Goal: Task Accomplishment & Management: Use online tool/utility

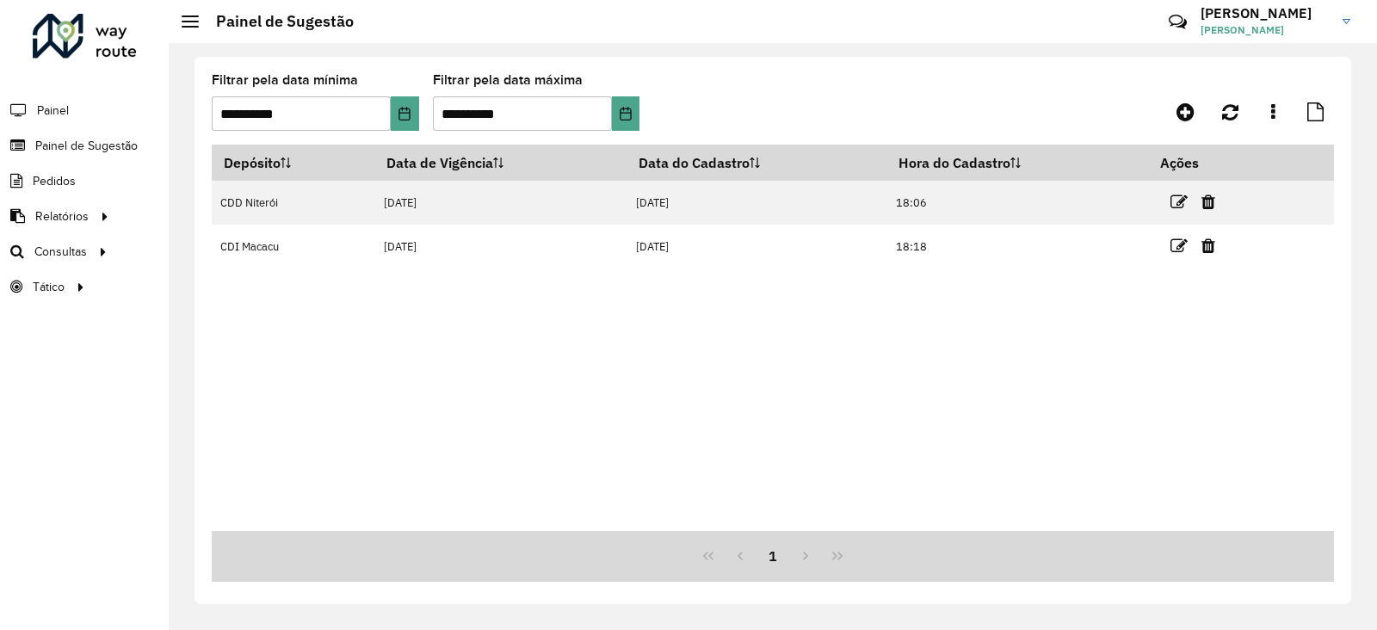
click at [88, 38] on div at bounding box center [85, 36] width 104 height 45
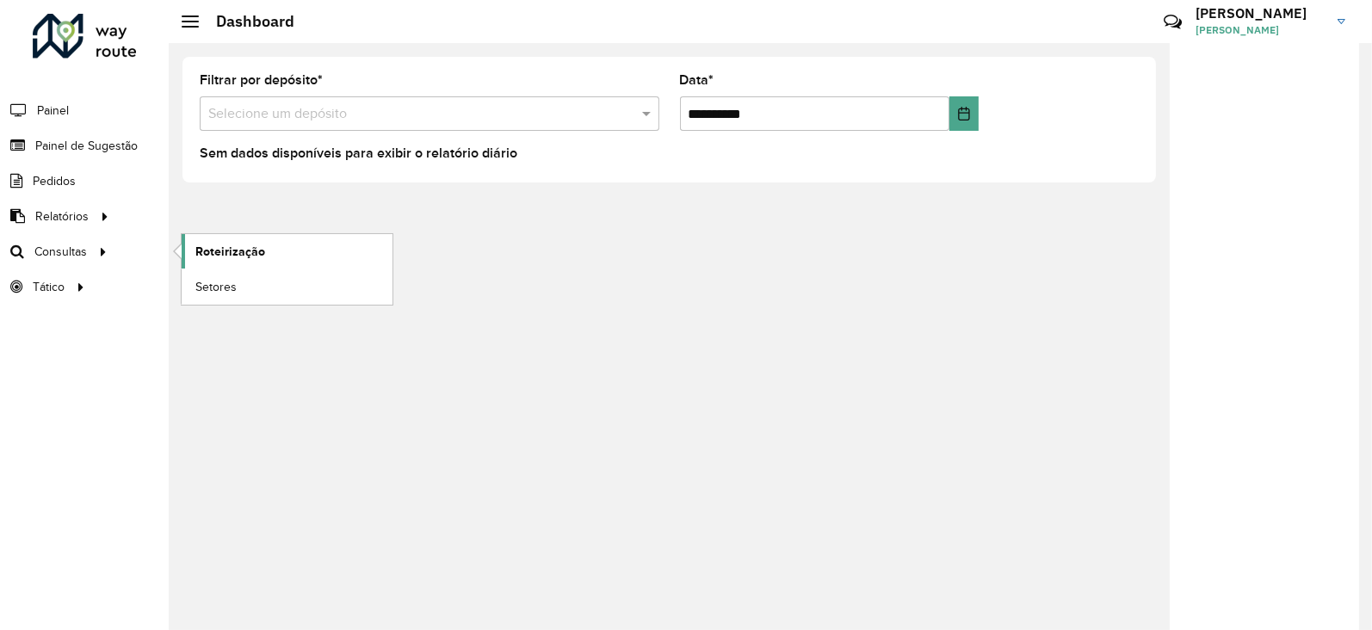
click at [193, 248] on link "Roteirização" at bounding box center [287, 251] width 211 height 34
click at [274, 250] on link "Roteirização" at bounding box center [287, 251] width 211 height 34
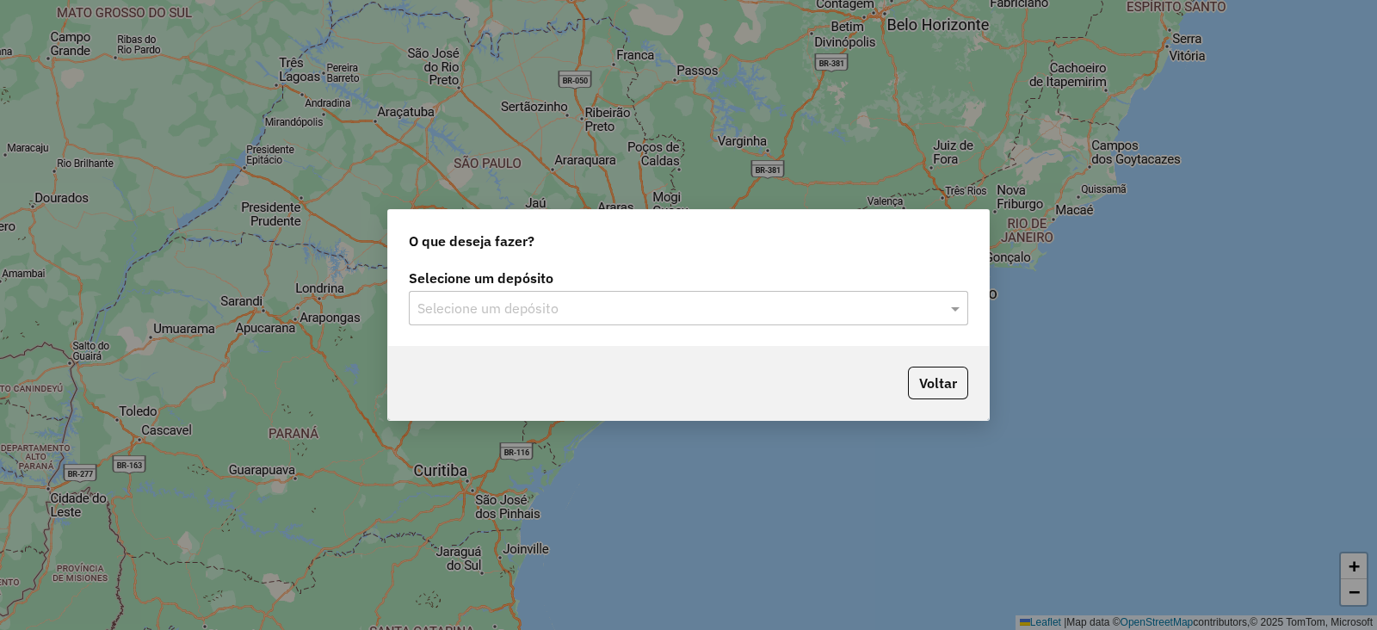
click at [494, 317] on input "text" at bounding box center [671, 309] width 508 height 21
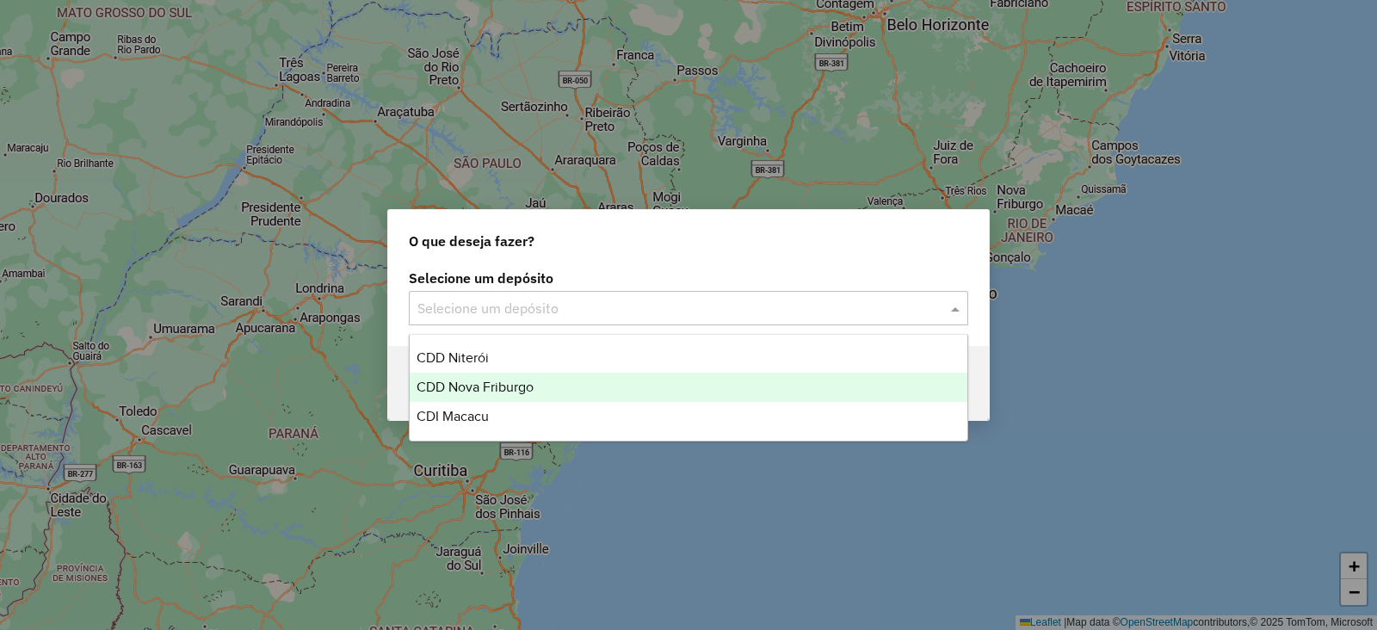
click at [474, 388] on span "CDD Nova Friburgo" at bounding box center [475, 387] width 117 height 15
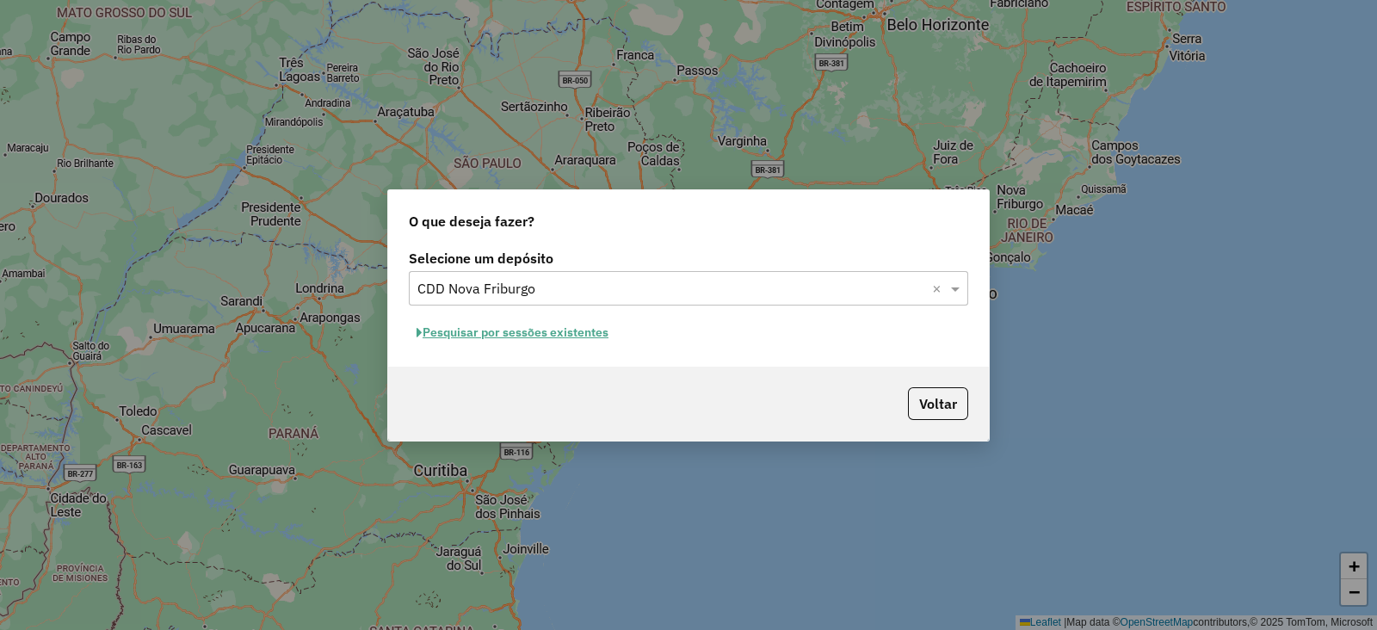
click at [568, 341] on button "Pesquisar por sessões existentes" at bounding box center [512, 332] width 207 height 27
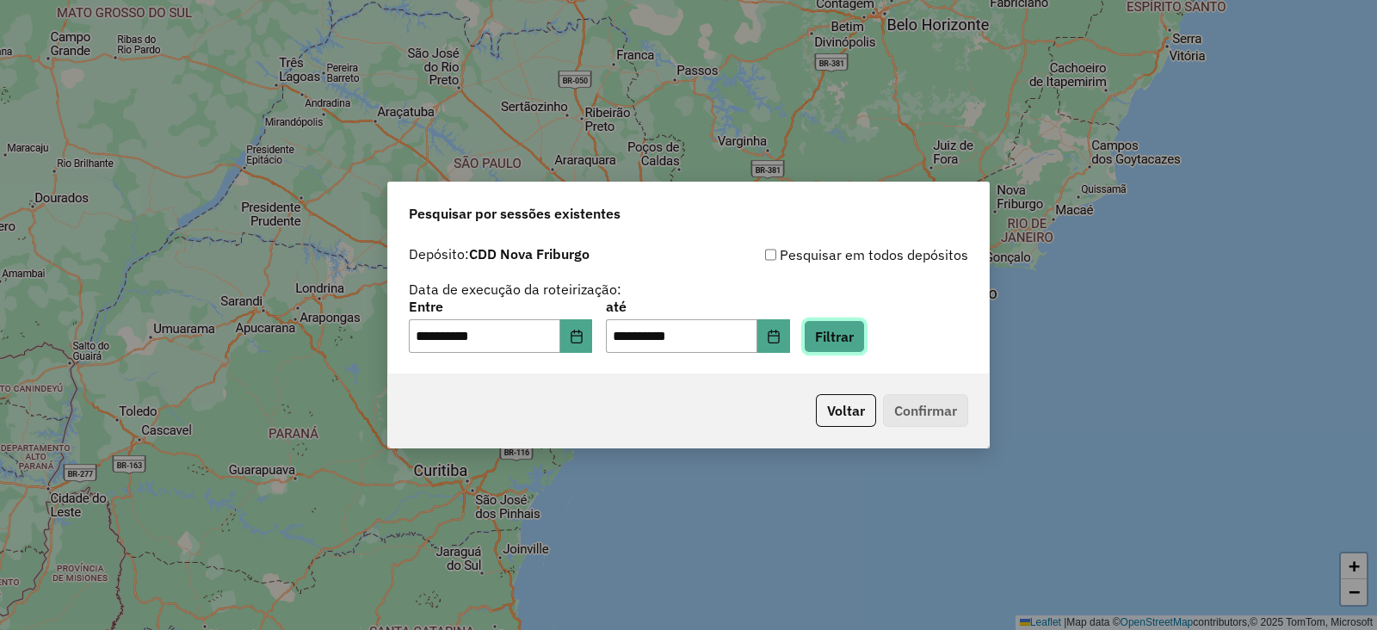
click at [856, 335] on button "Filtrar" at bounding box center [834, 336] width 61 height 33
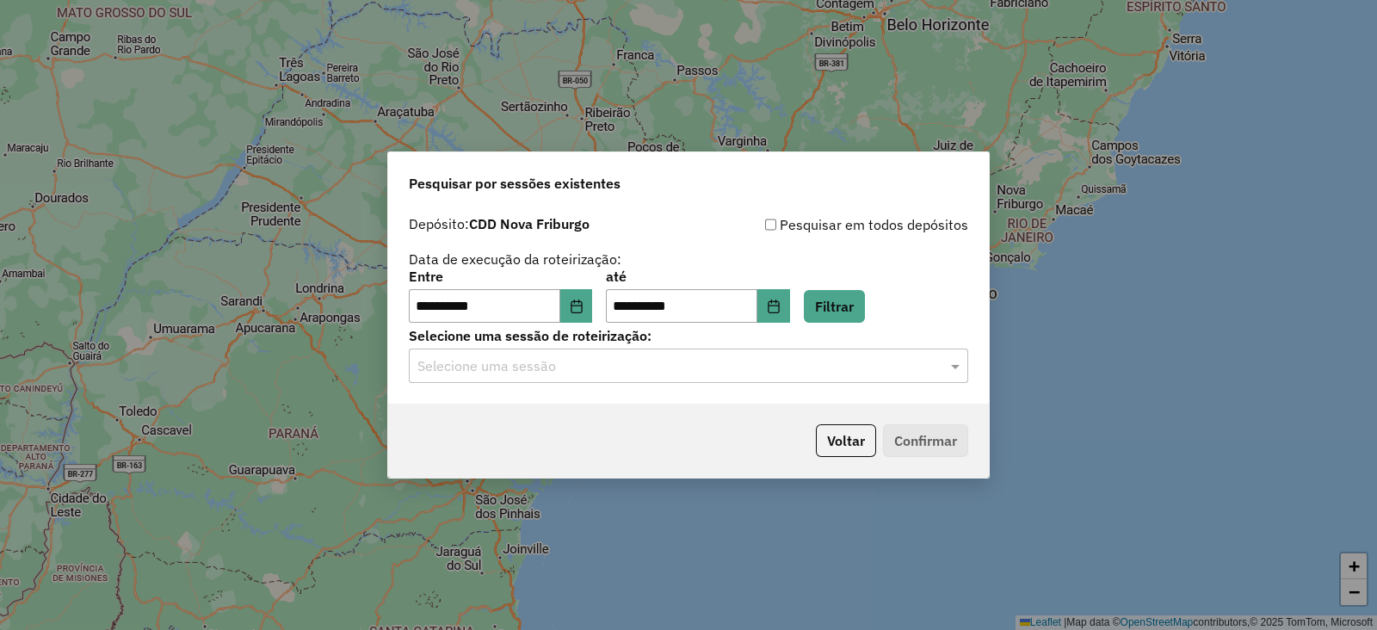
click at [537, 368] on input "text" at bounding box center [671, 366] width 508 height 21
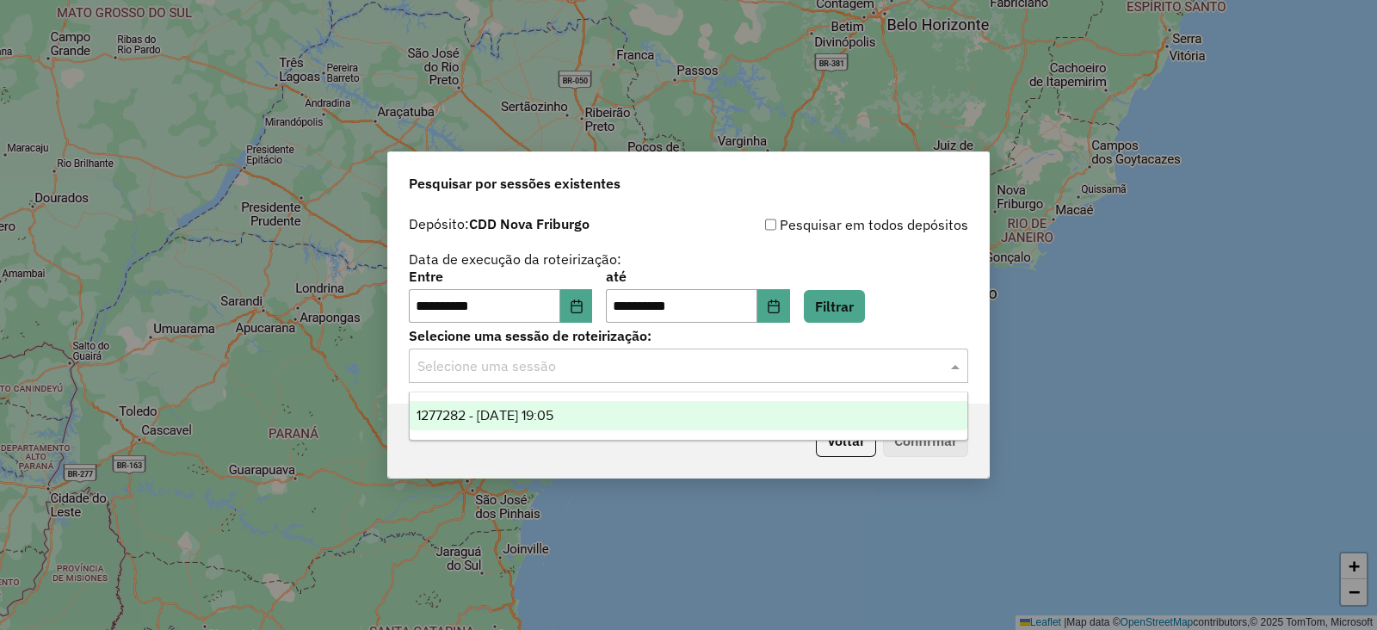
click at [512, 411] on span "1277282 - 17/09/2025 19:05" at bounding box center [485, 415] width 137 height 15
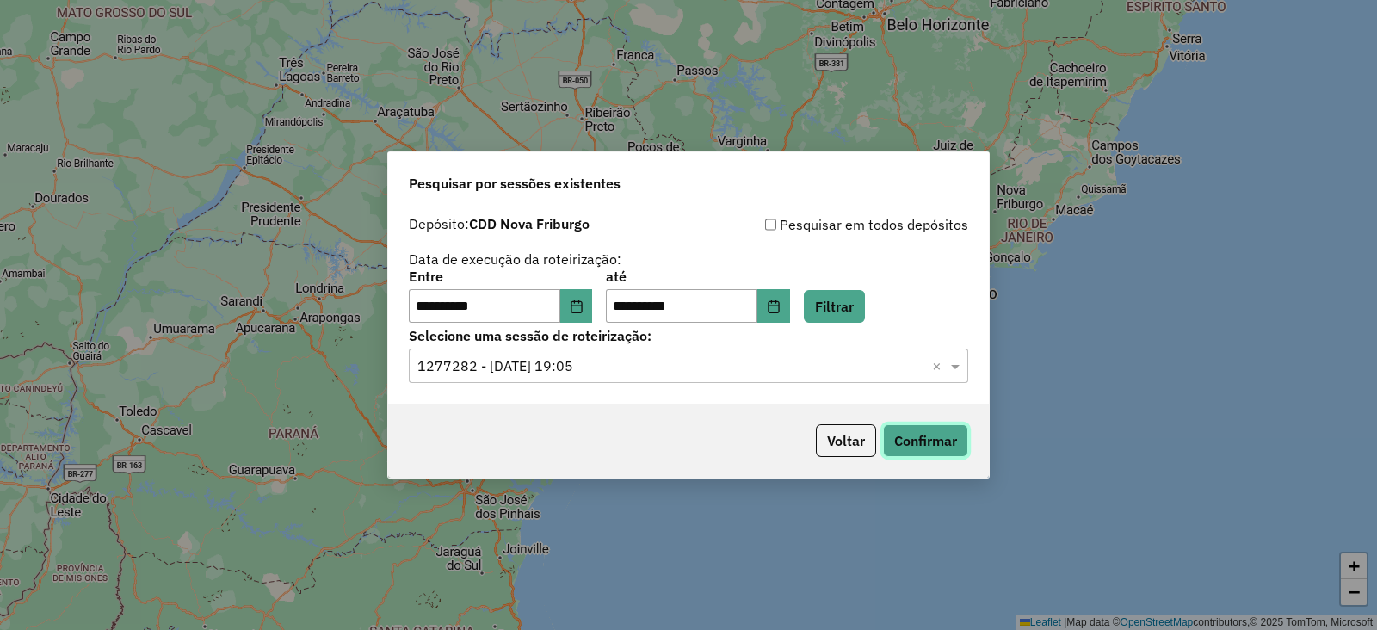
click at [902, 437] on button "Confirmar" at bounding box center [925, 440] width 85 height 33
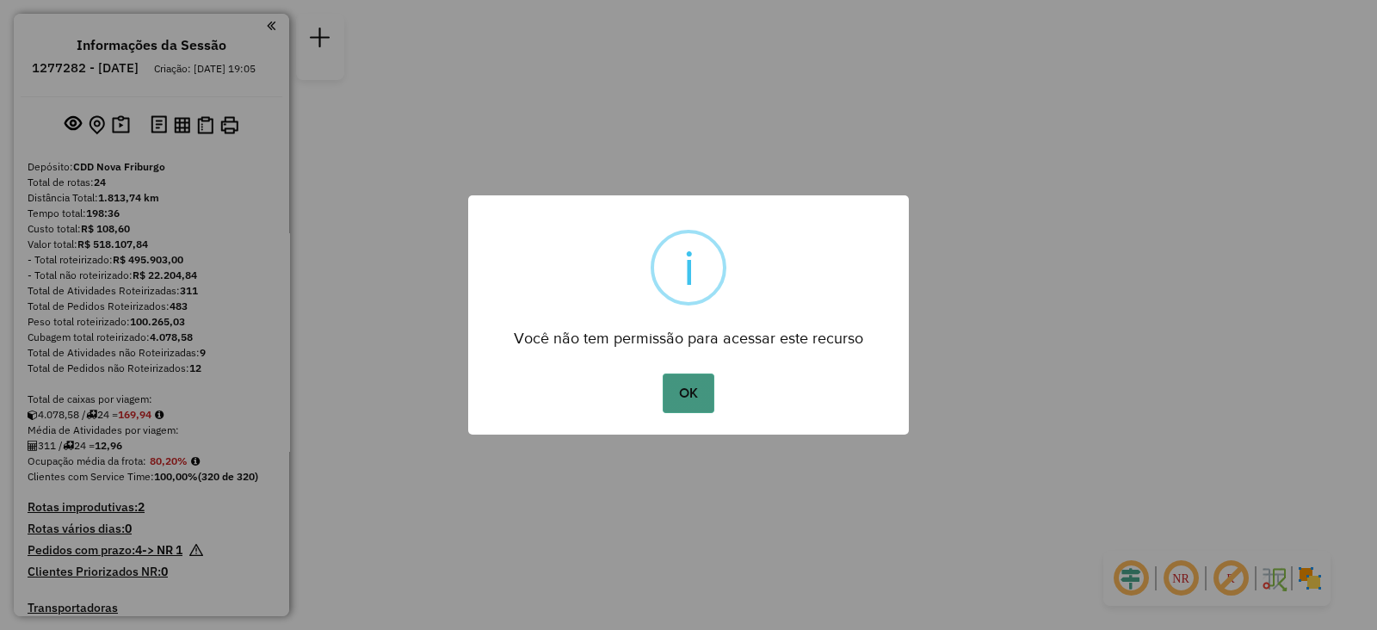
click at [697, 398] on button "OK" at bounding box center [688, 394] width 51 height 40
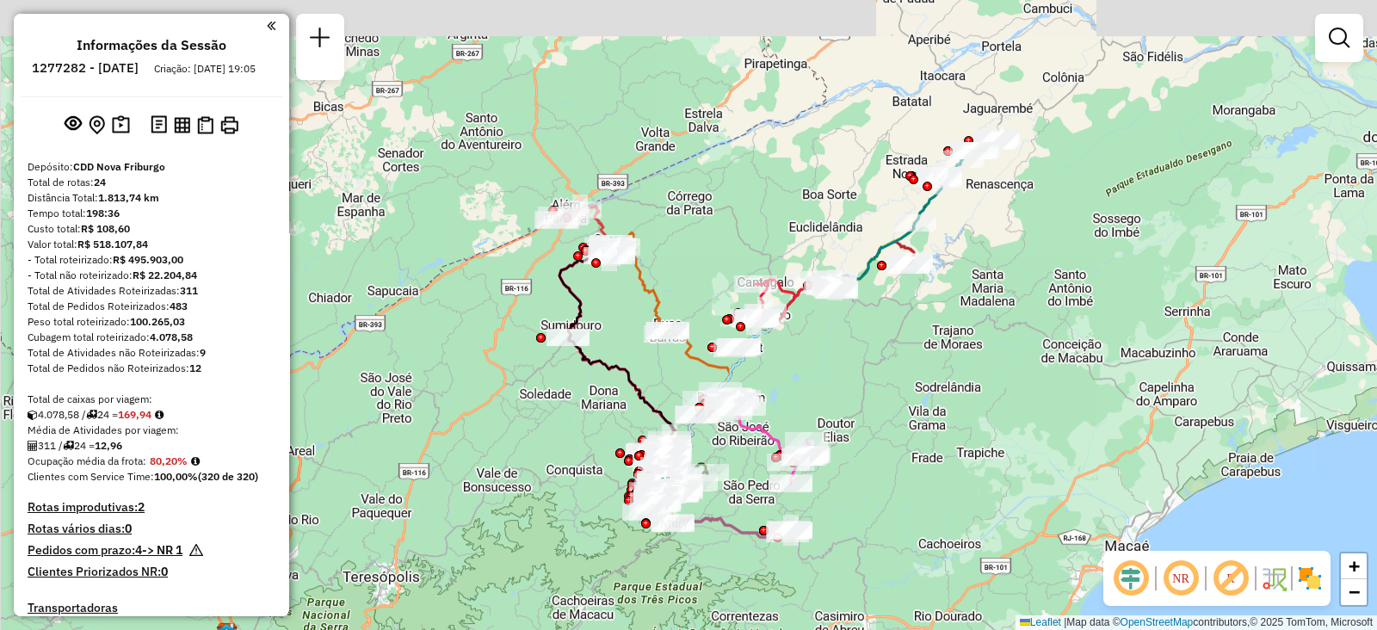
drag, startPoint x: 958, startPoint y: 285, endPoint x: 935, endPoint y: 405, distance: 121.9
click at [935, 405] on div "Janela de atendimento Grade de atendimento Capacidade Transportadoras Veículos …" at bounding box center [688, 315] width 1377 height 630
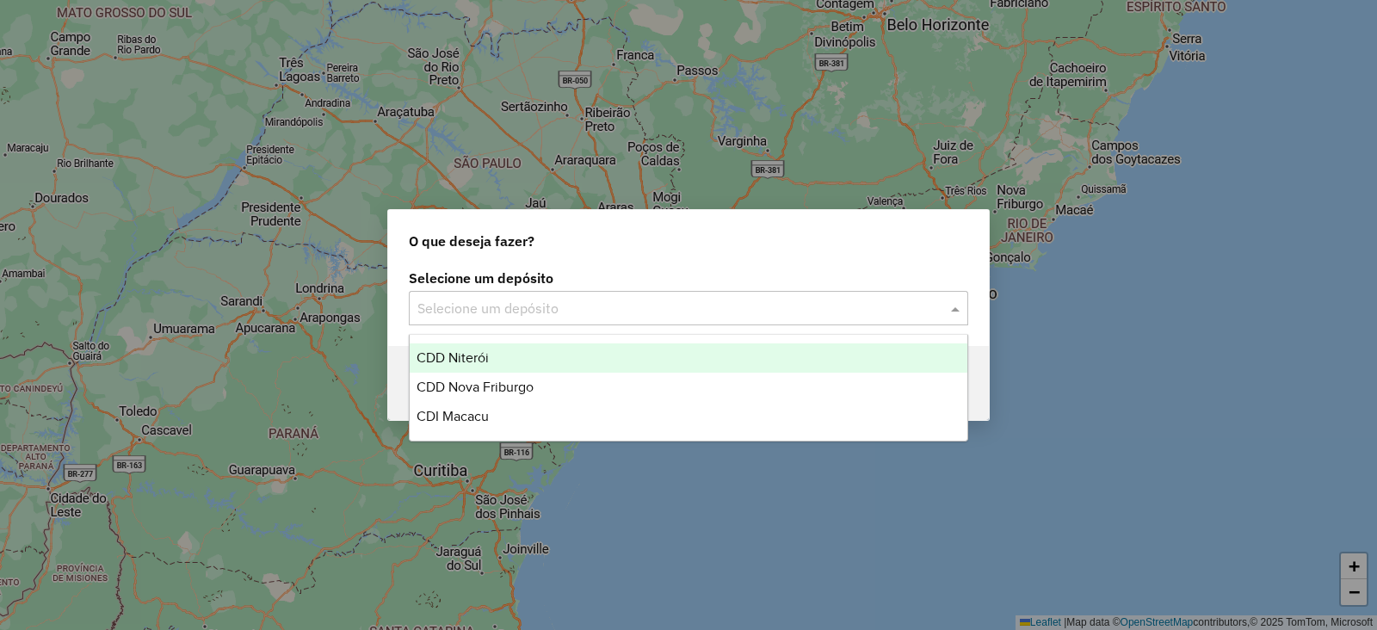
click at [501, 314] on input "text" at bounding box center [671, 309] width 508 height 21
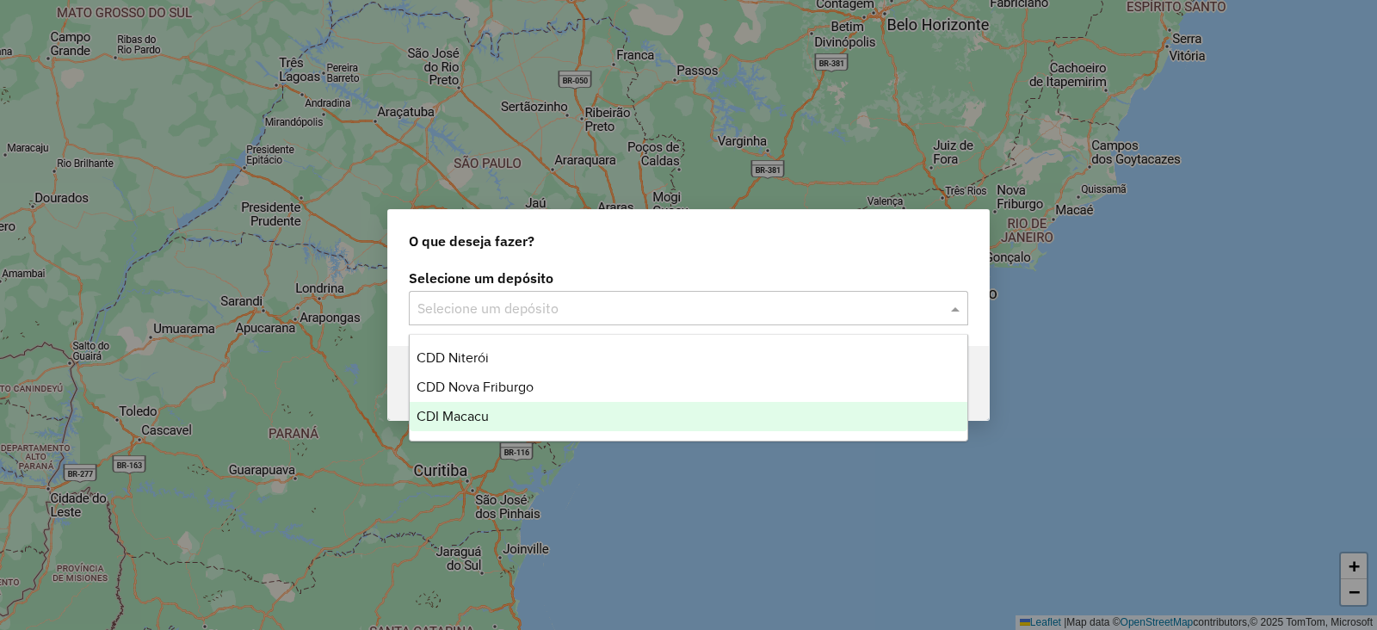
click at [444, 423] on span "CDI Macacu" at bounding box center [453, 416] width 72 height 15
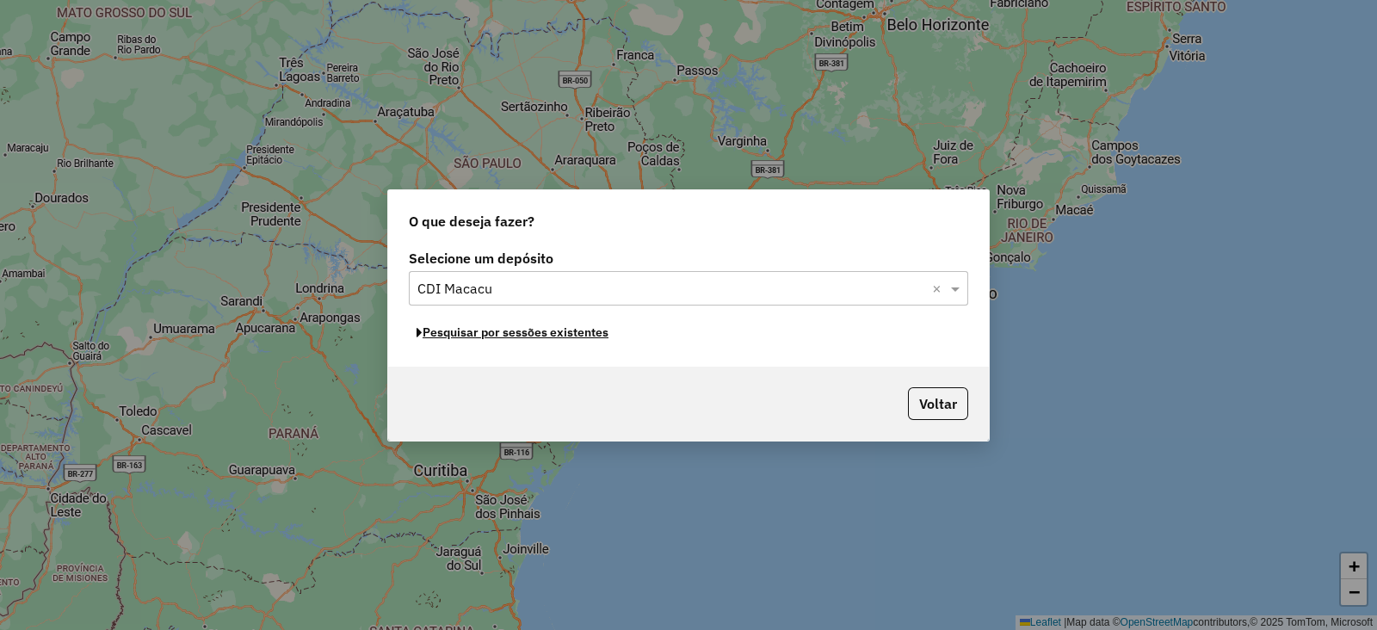
click at [515, 325] on button "Pesquisar por sessões existentes" at bounding box center [512, 332] width 207 height 27
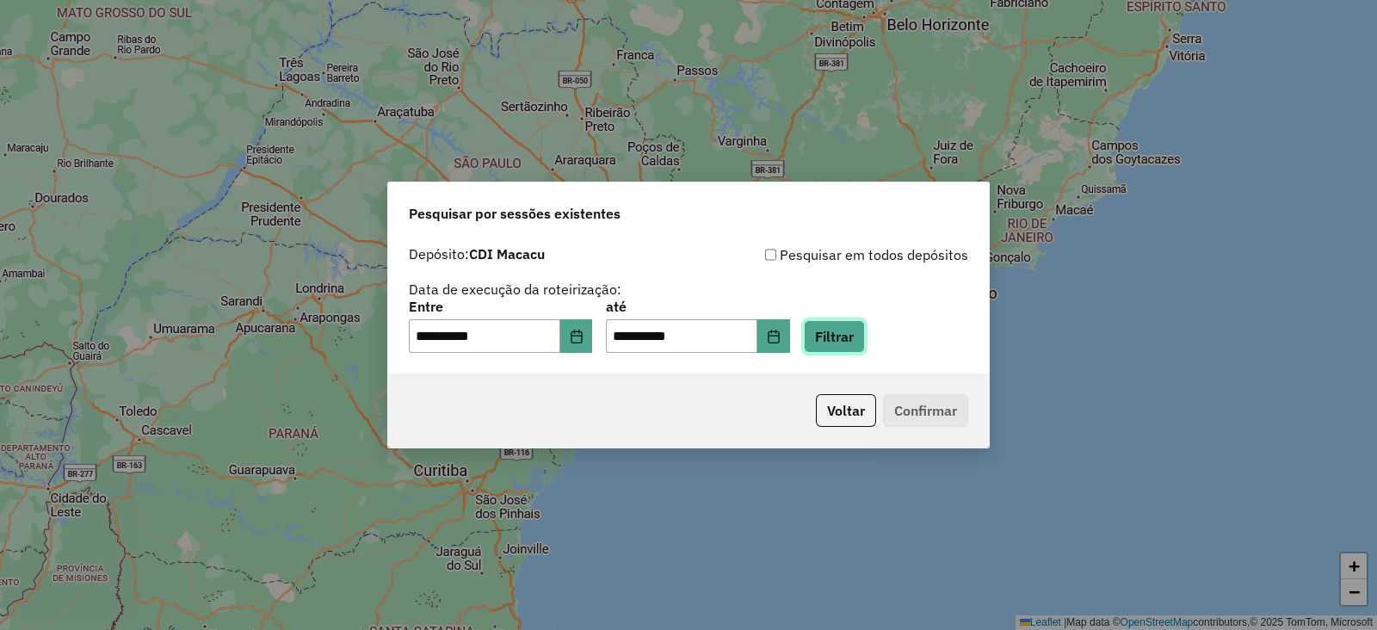
click at [865, 342] on button "Filtrar" at bounding box center [834, 336] width 61 height 33
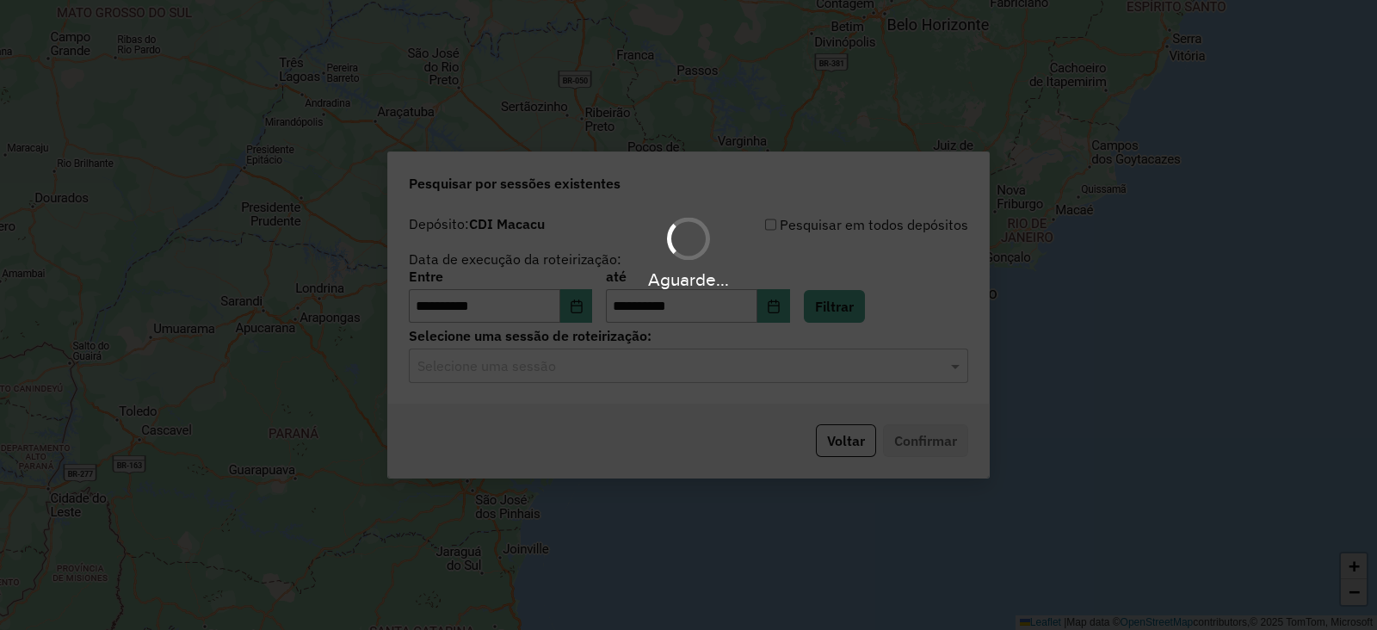
click at [502, 371] on input "text" at bounding box center [671, 366] width 508 height 21
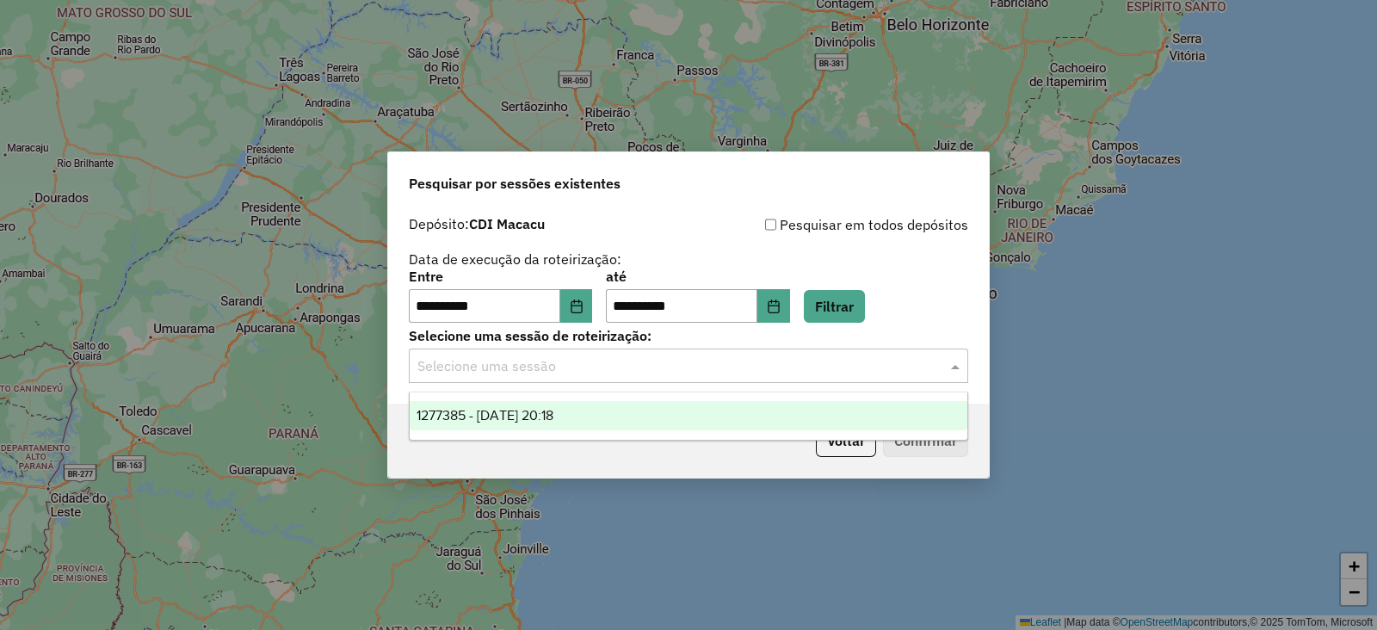
click at [508, 408] on span "1277385 - [DATE] 20:18" at bounding box center [485, 415] width 137 height 15
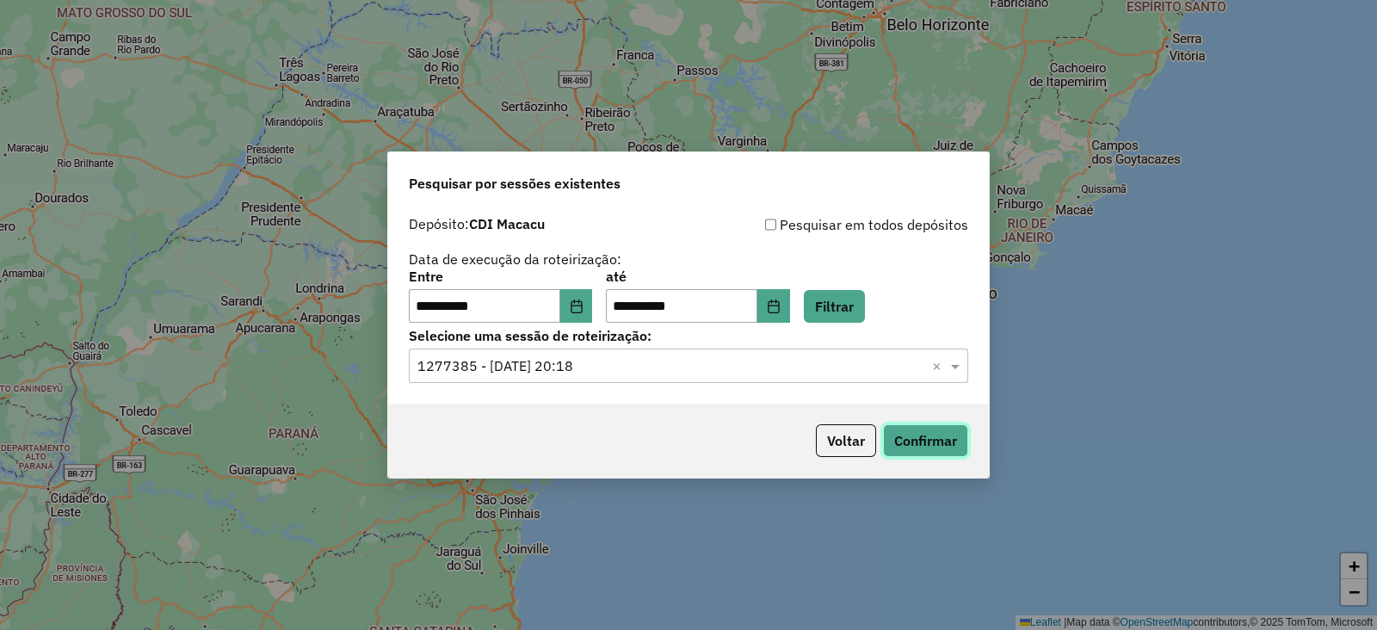
click at [917, 449] on button "Confirmar" at bounding box center [925, 440] width 85 height 33
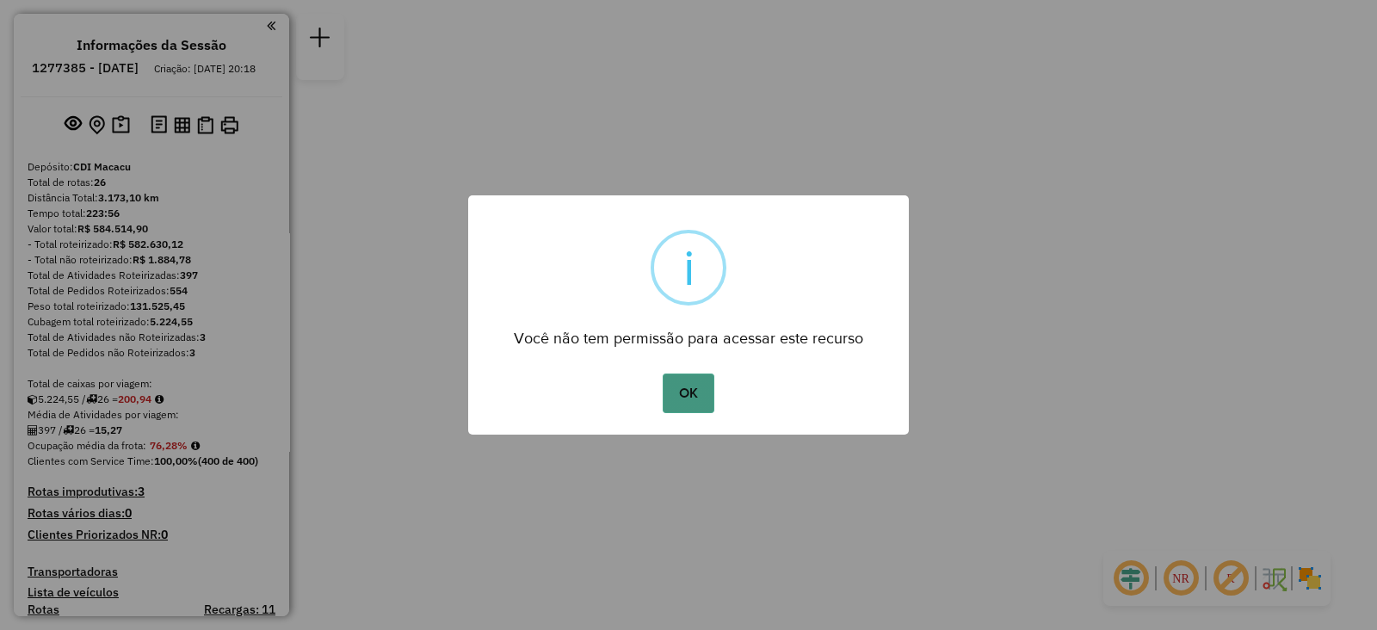
click at [689, 389] on button "OK" at bounding box center [688, 394] width 51 height 40
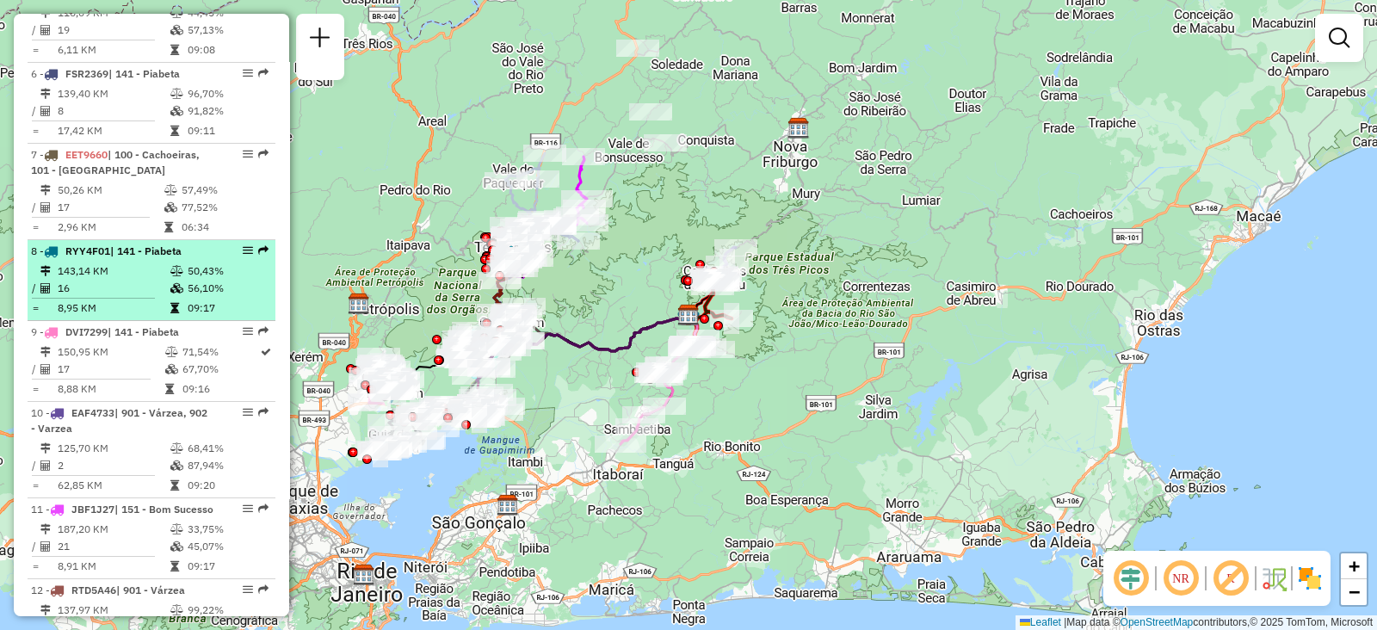
scroll to position [1076, 0]
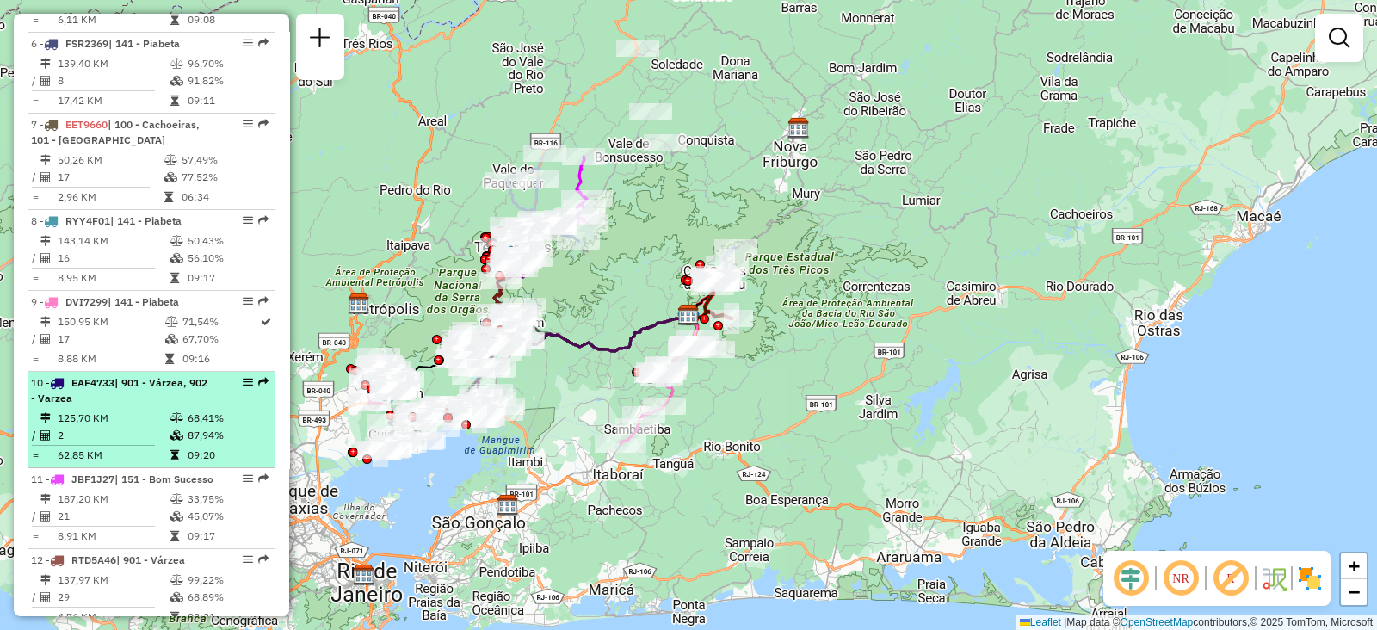
click at [243, 387] on em at bounding box center [248, 382] width 10 height 10
select select "**********"
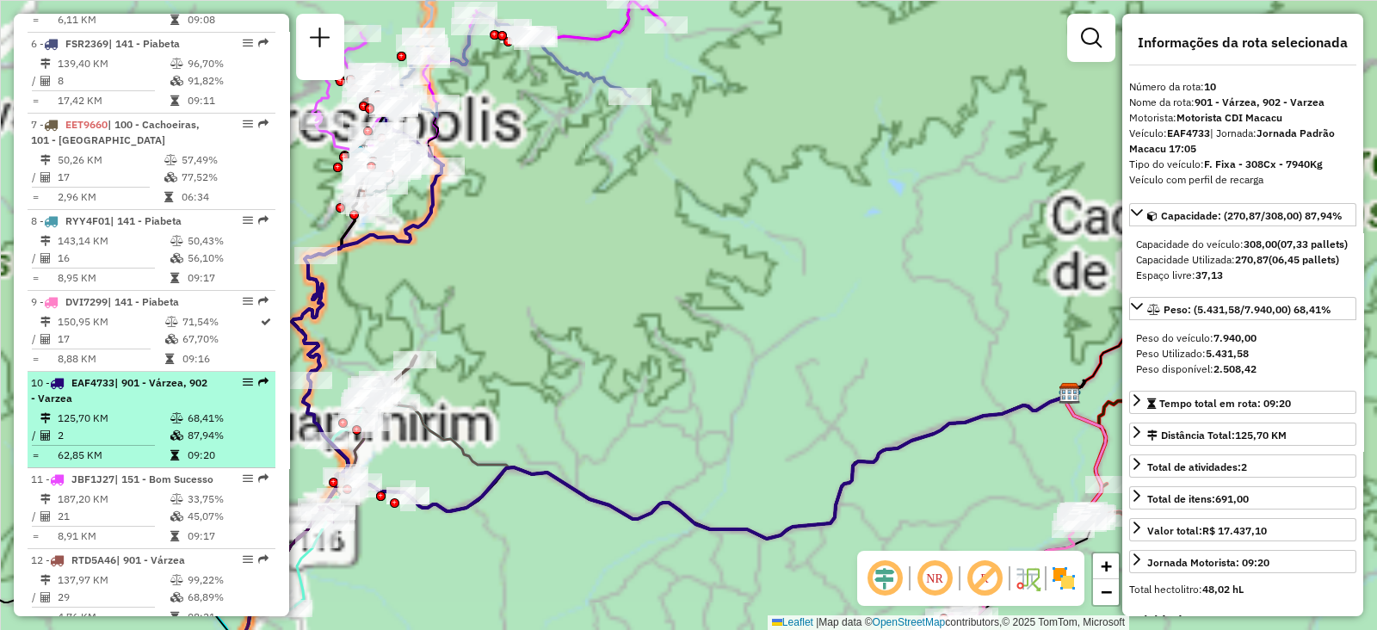
click at [243, 387] on em at bounding box center [248, 382] width 10 height 10
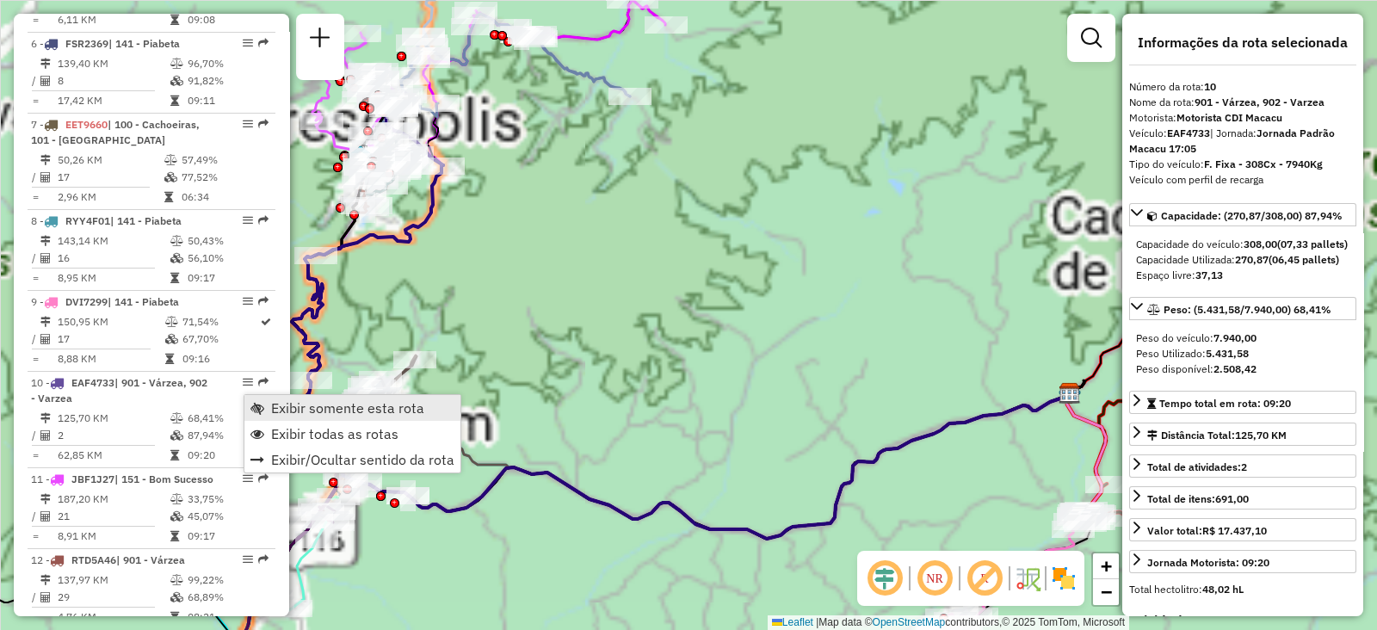
click at [273, 405] on span "Exibir somente esta rota" at bounding box center [347, 408] width 153 height 14
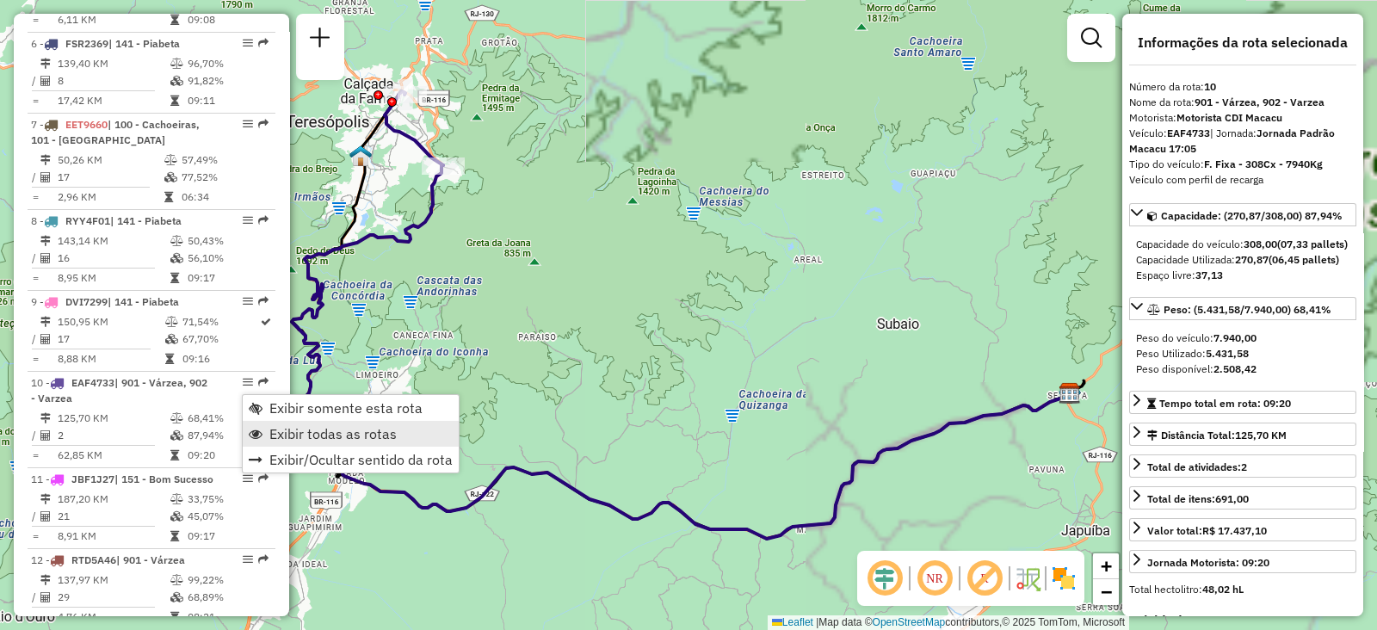
click at [285, 427] on span "Exibir todas as rotas" at bounding box center [332, 434] width 127 height 14
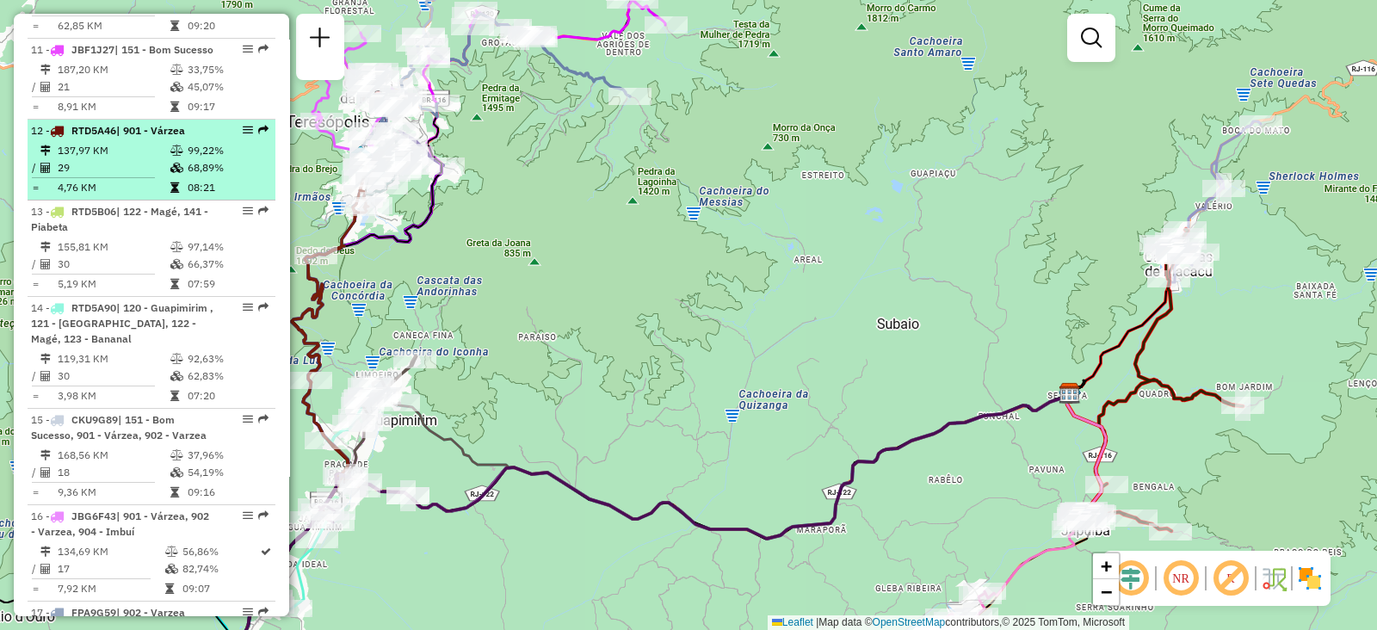
scroll to position [1613, 0]
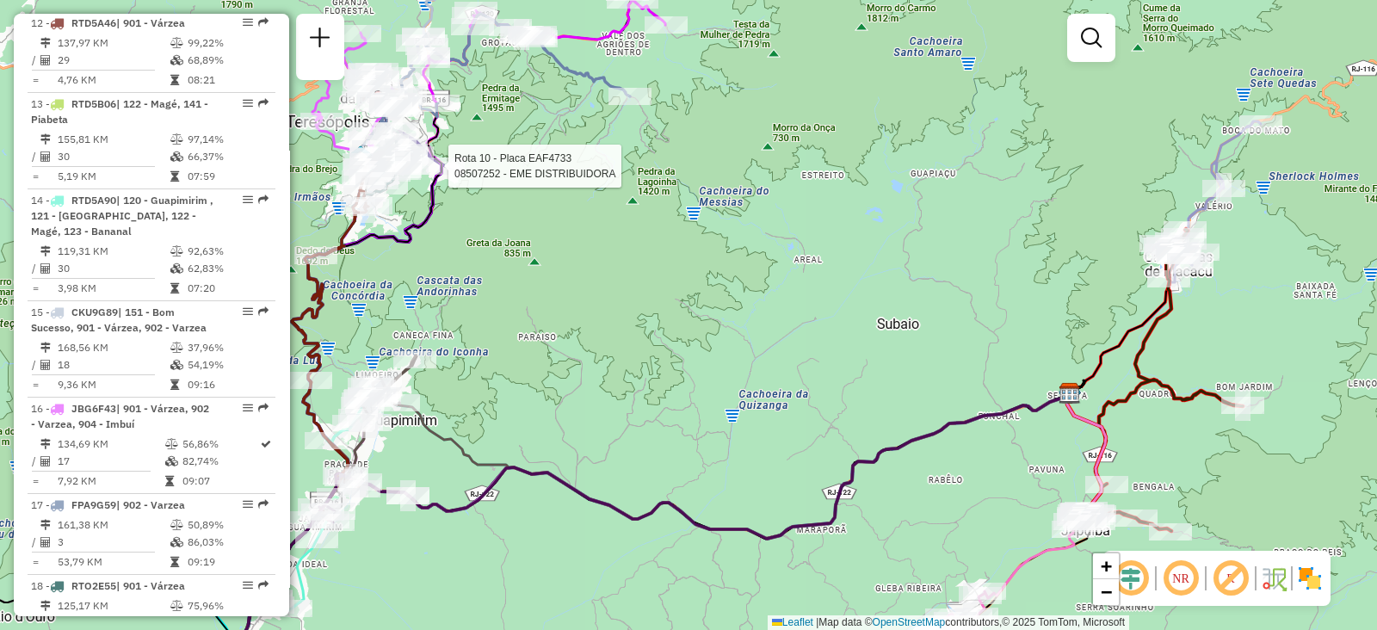
select select "**********"
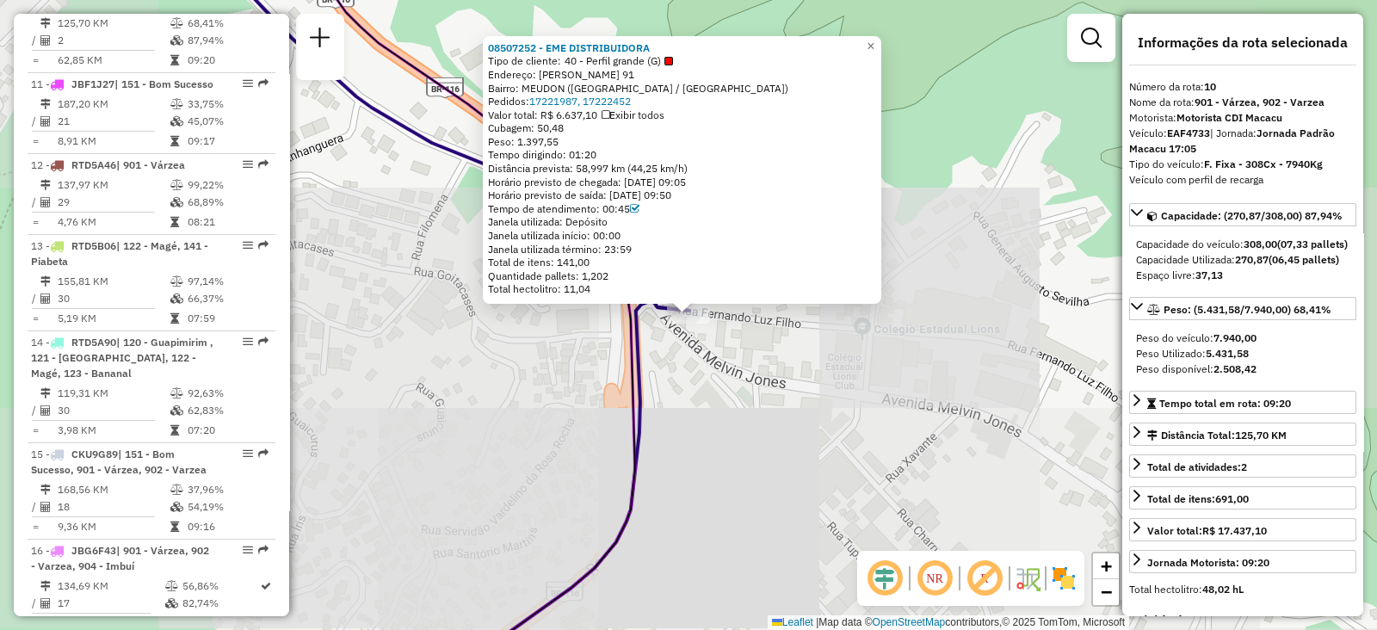
scroll to position [1446, 0]
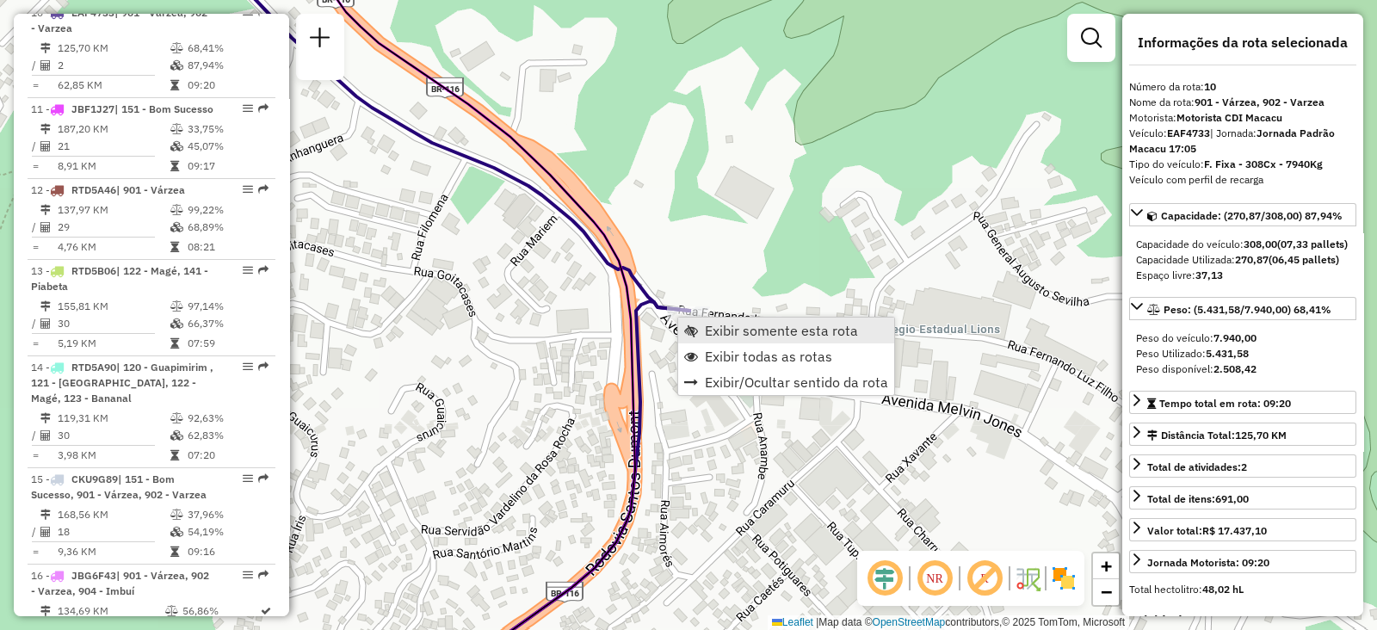
click at [701, 329] on link "Exibir somente esta rota" at bounding box center [786, 331] width 216 height 26
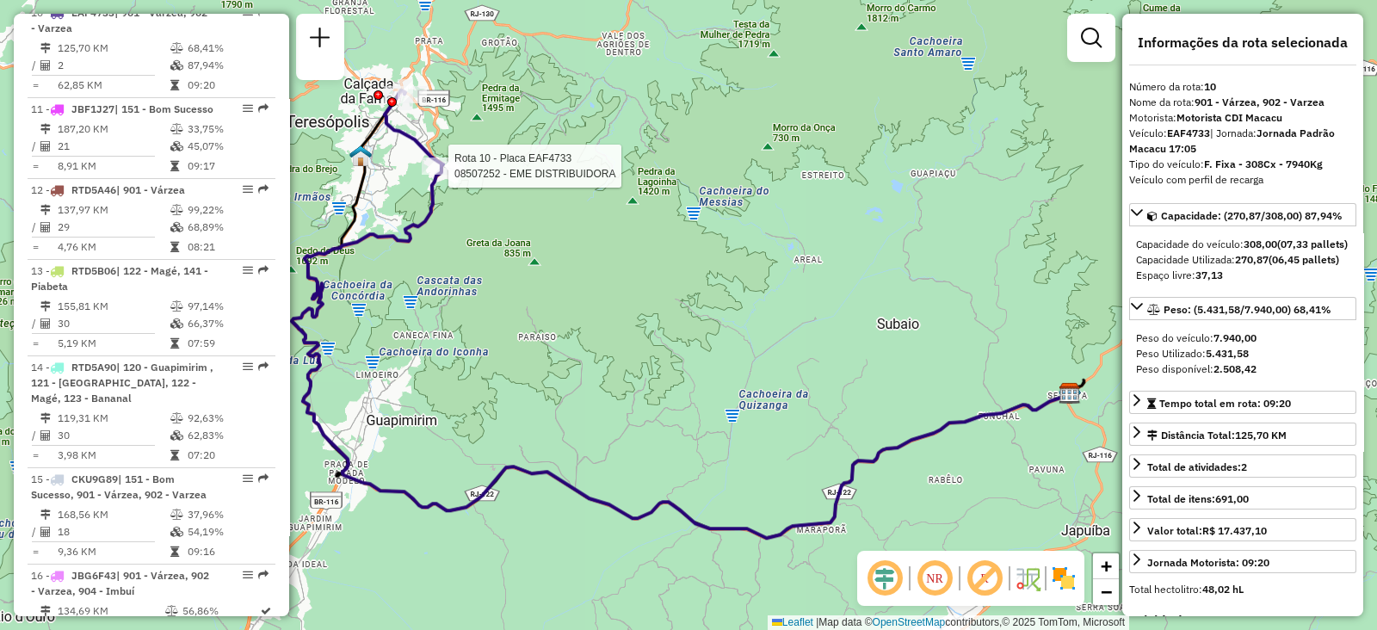
click at [431, 170] on div "Rota 10 - Placa EAF4733 08507252 - EME DISTRIBUIDORA Janela de atendimento Grad…" at bounding box center [688, 315] width 1377 height 630
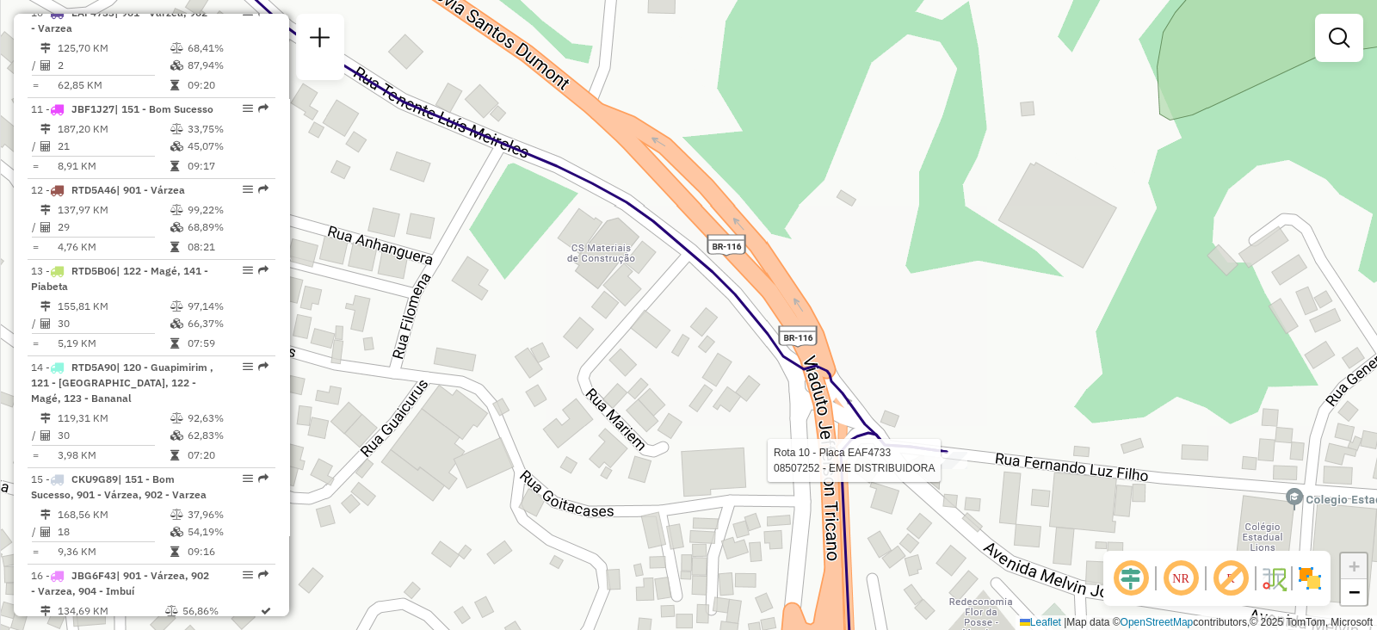
select select "**********"
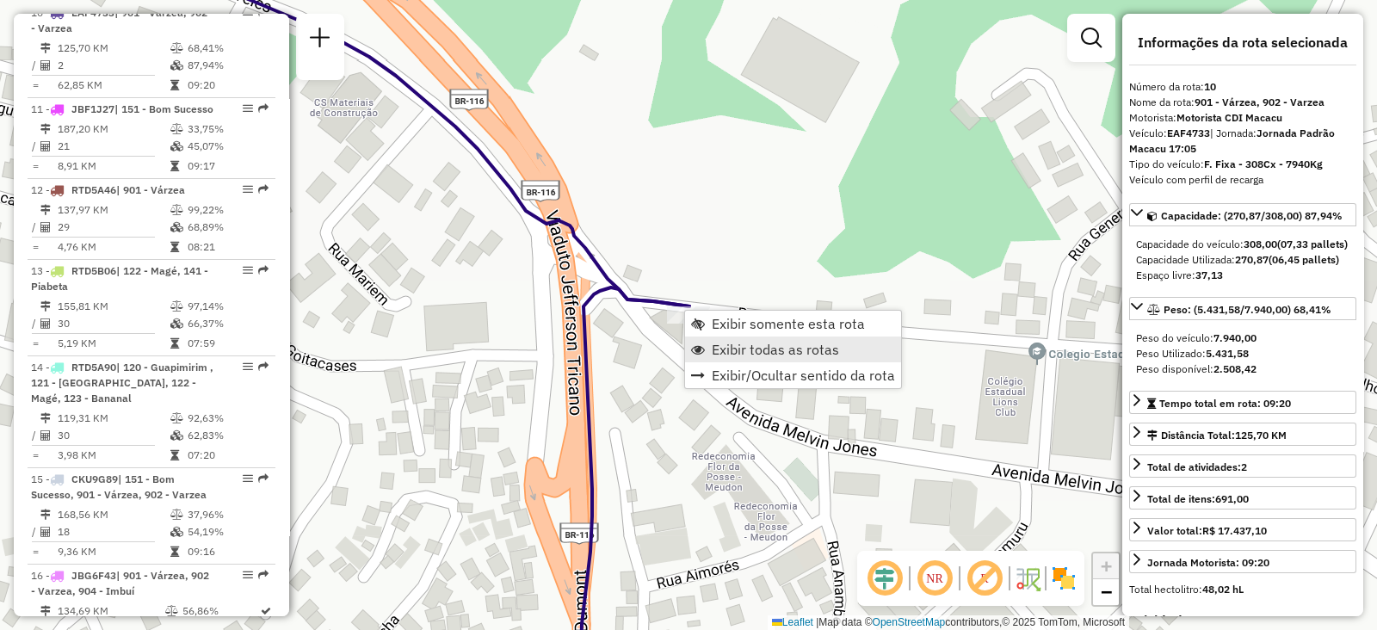
click at [732, 350] on span "Exibir todas as rotas" at bounding box center [775, 350] width 127 height 14
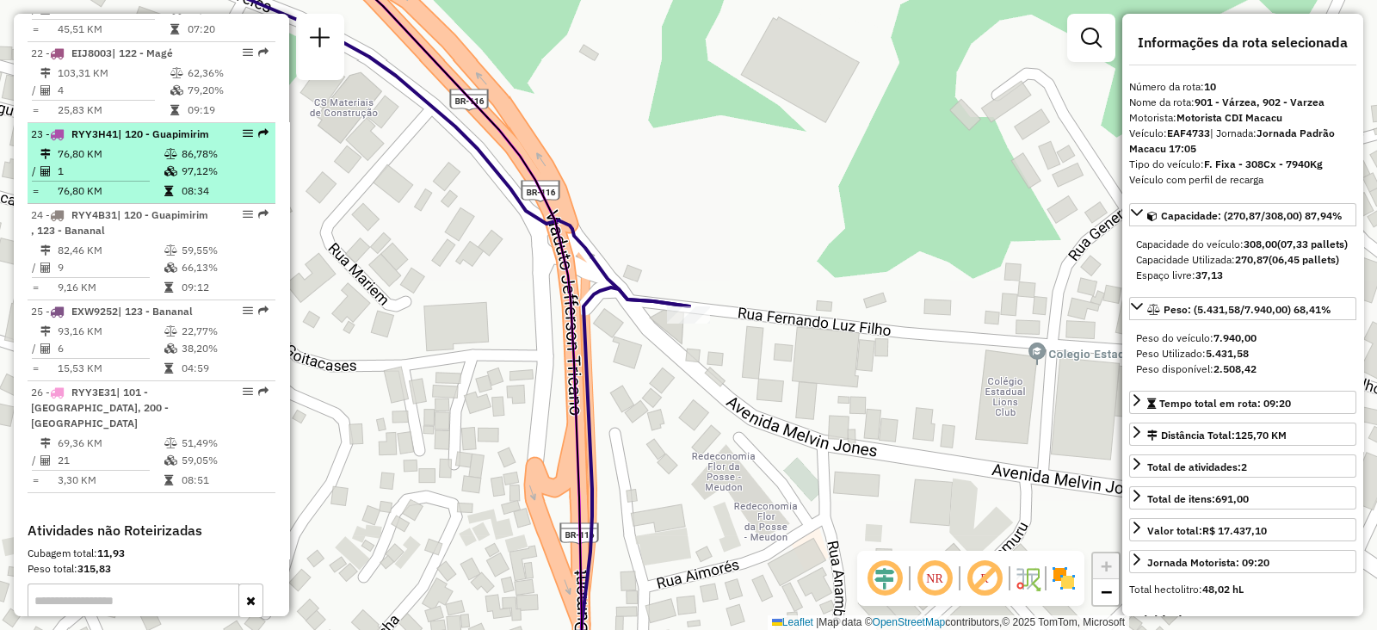
scroll to position [2522, 0]
